Goal: Task Accomplishment & Management: Manage account settings

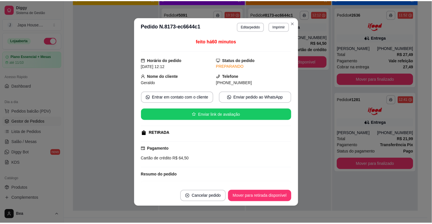
scroll to position [51, 0]
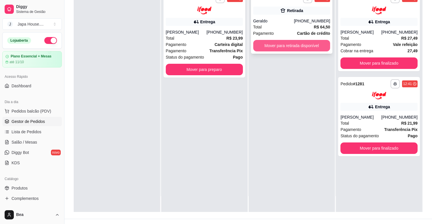
click at [288, 42] on button "Mover para retirada disponível" at bounding box center [291, 46] width 77 height 12
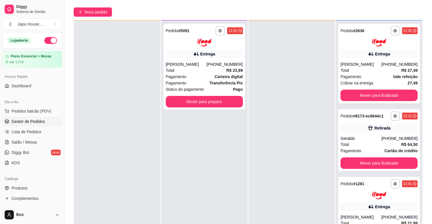
scroll to position [25, 0]
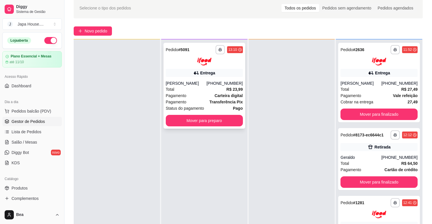
click at [205, 111] on div "Status do pagamento Pago" at bounding box center [204, 108] width 77 height 6
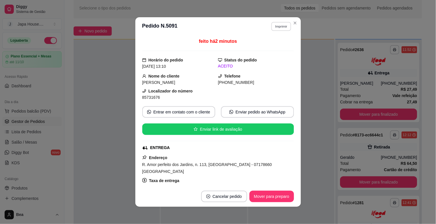
click at [279, 26] on button "Imprimir" at bounding box center [282, 26] width 20 height 9
click at [265, 43] on button "IMPRESSORA" at bounding box center [269, 47] width 40 height 9
click at [275, 26] on button "Imprimir" at bounding box center [282, 26] width 20 height 9
click at [255, 45] on button "IMPRESSORA" at bounding box center [269, 47] width 40 height 9
click at [279, 27] on button "Imprimir" at bounding box center [282, 26] width 20 height 9
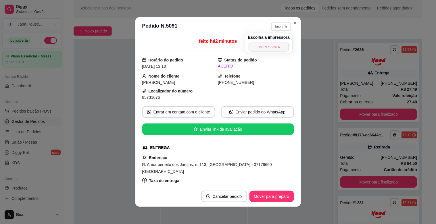
click at [268, 46] on button "IMPRESSORA" at bounding box center [269, 47] width 40 height 9
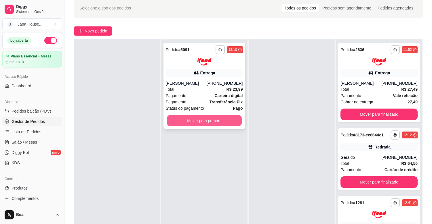
click at [194, 122] on button "Mover para preparo" at bounding box center [204, 120] width 75 height 11
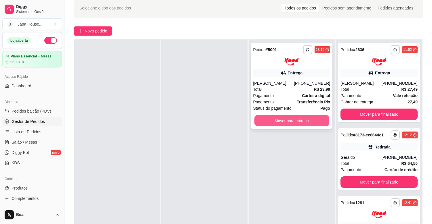
click at [281, 118] on button "Mover para entrega" at bounding box center [291, 120] width 75 height 11
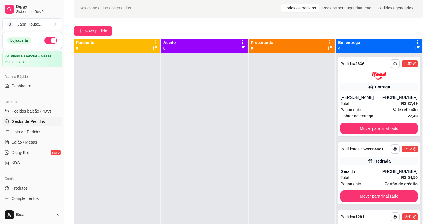
scroll to position [0, 0]
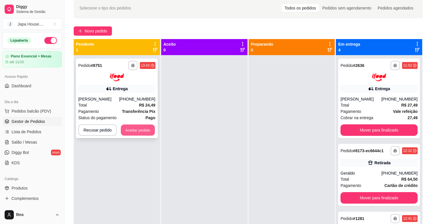
click at [142, 132] on button "Aceitar pedido" at bounding box center [138, 130] width 34 height 11
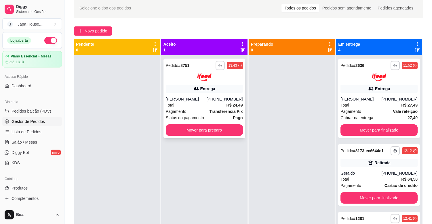
click at [219, 66] on icon "button" at bounding box center [219, 65] width 3 height 3
click at [210, 85] on button "IMPRESSORA" at bounding box center [203, 85] width 40 height 9
click at [220, 65] on icon "button" at bounding box center [220, 65] width 3 height 3
click at [195, 87] on button "IMPRESSORA" at bounding box center [203, 85] width 40 height 9
click at [220, 61] on button "button" at bounding box center [220, 65] width 9 height 9
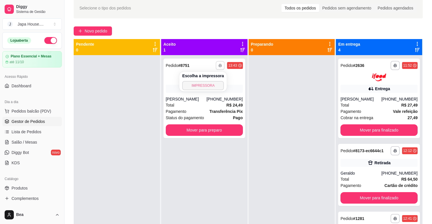
click at [199, 84] on button "IMPRESSORA" at bounding box center [203, 85] width 42 height 9
